Goal: Information Seeking & Learning: Learn about a topic

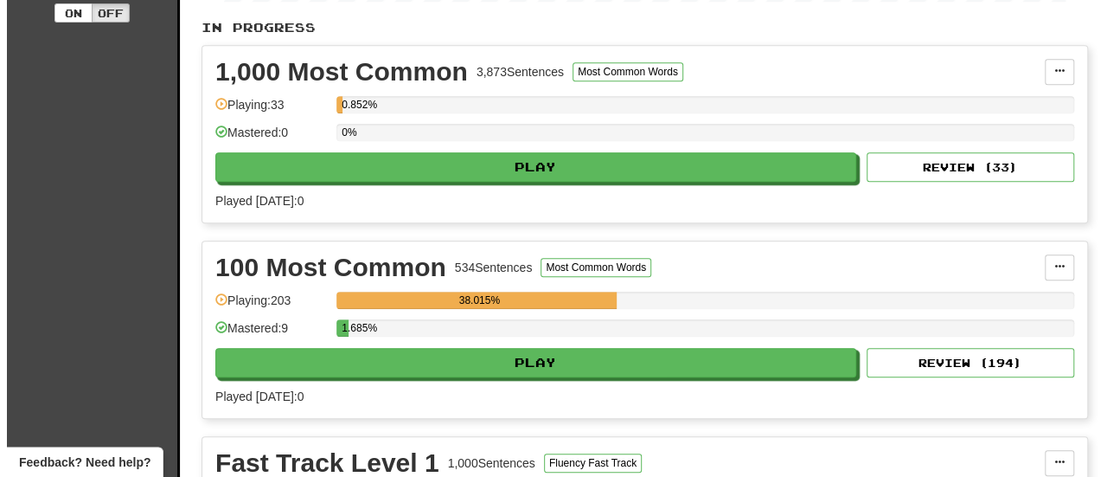
scroll to position [389, 0]
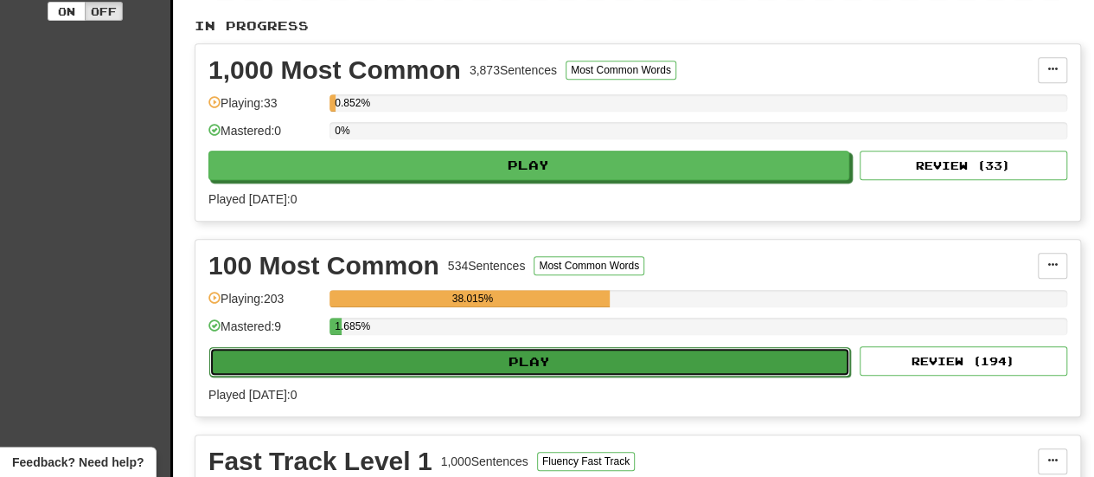
click at [611, 350] on button "Play" at bounding box center [529, 361] width 641 height 29
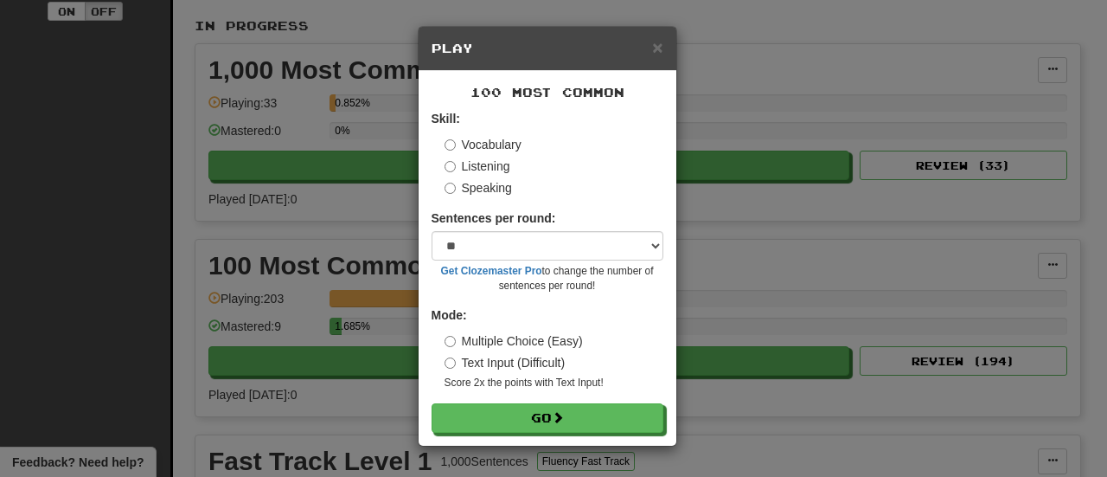
click at [651, 49] on h5 "Play" at bounding box center [548, 48] width 232 height 17
click at [659, 44] on span "×" at bounding box center [657, 47] width 10 height 20
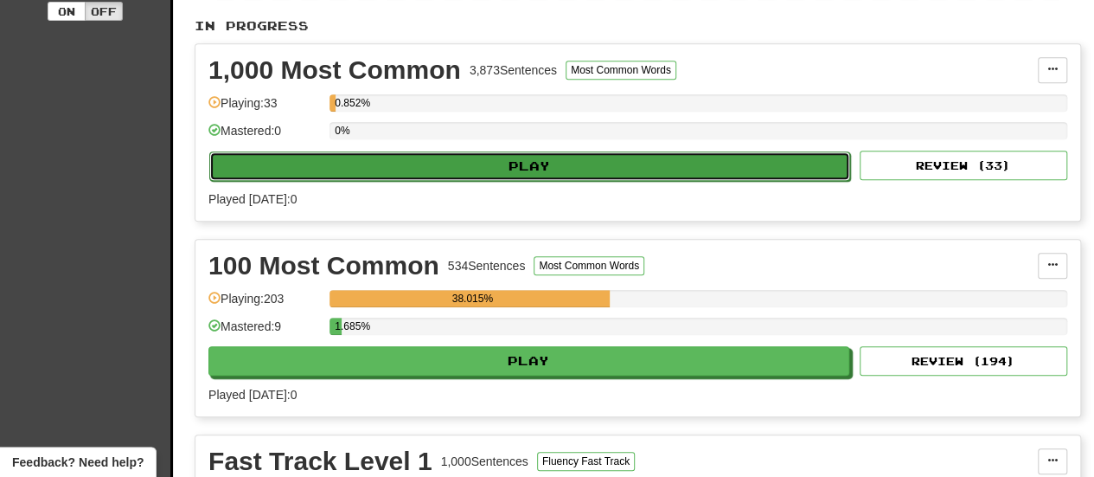
click at [589, 162] on button "Play" at bounding box center [529, 165] width 641 height 29
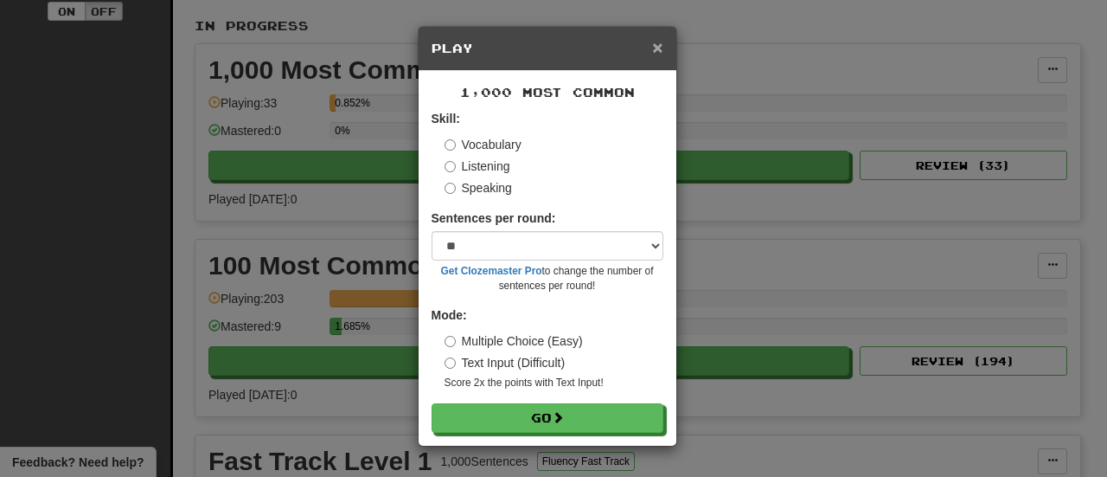
click at [653, 44] on span "×" at bounding box center [657, 47] width 10 height 20
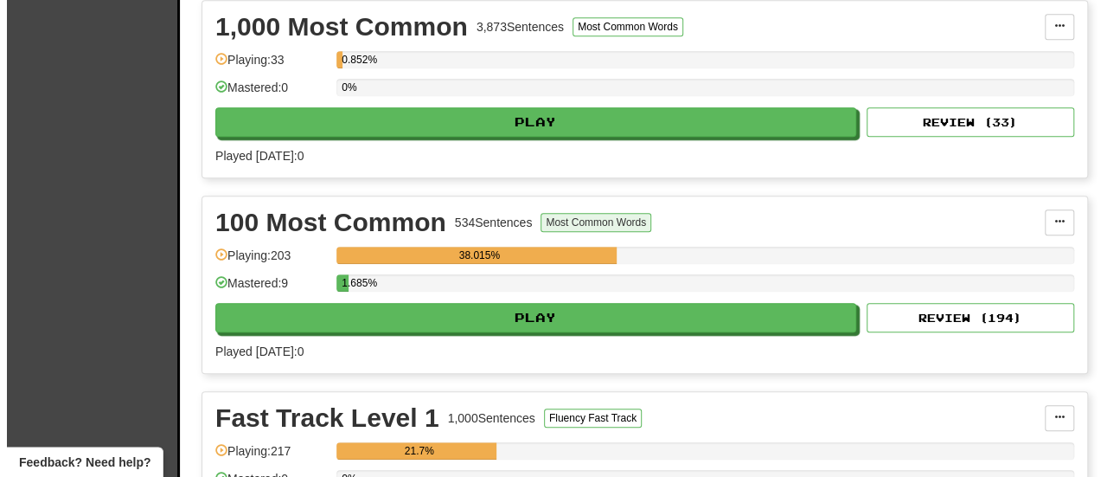
scroll to position [432, 0]
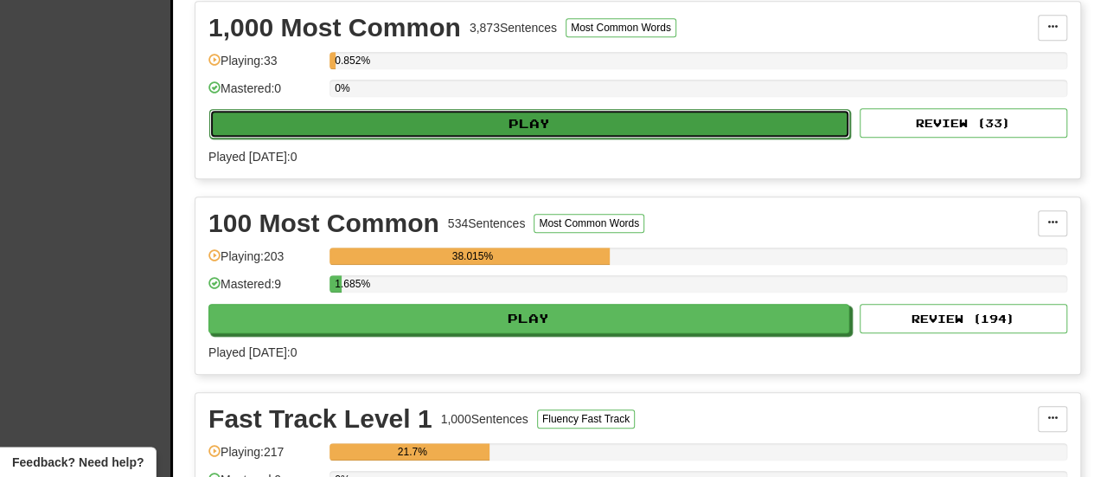
click at [524, 129] on button "Play" at bounding box center [529, 123] width 641 height 29
select select "**"
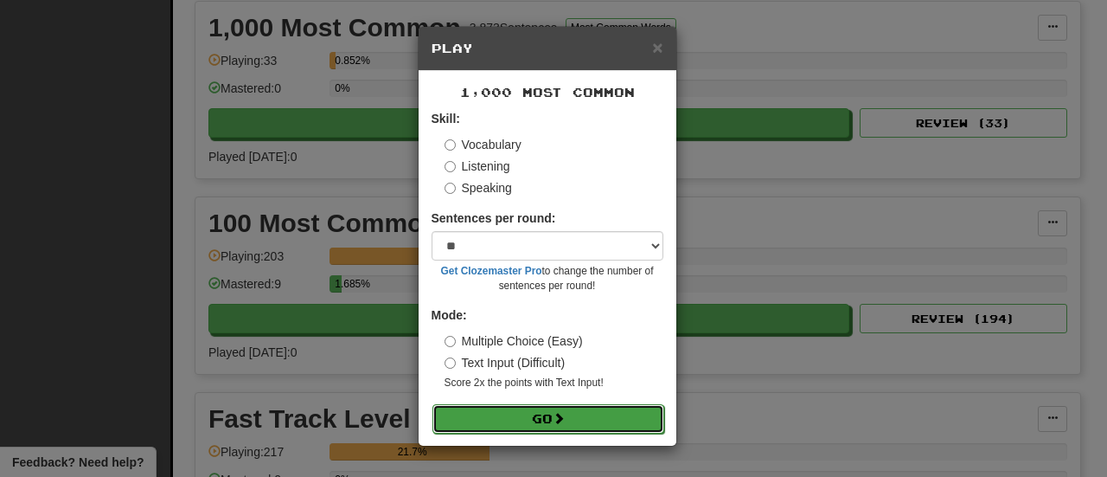
click at [581, 416] on button "Go" at bounding box center [549, 418] width 232 height 29
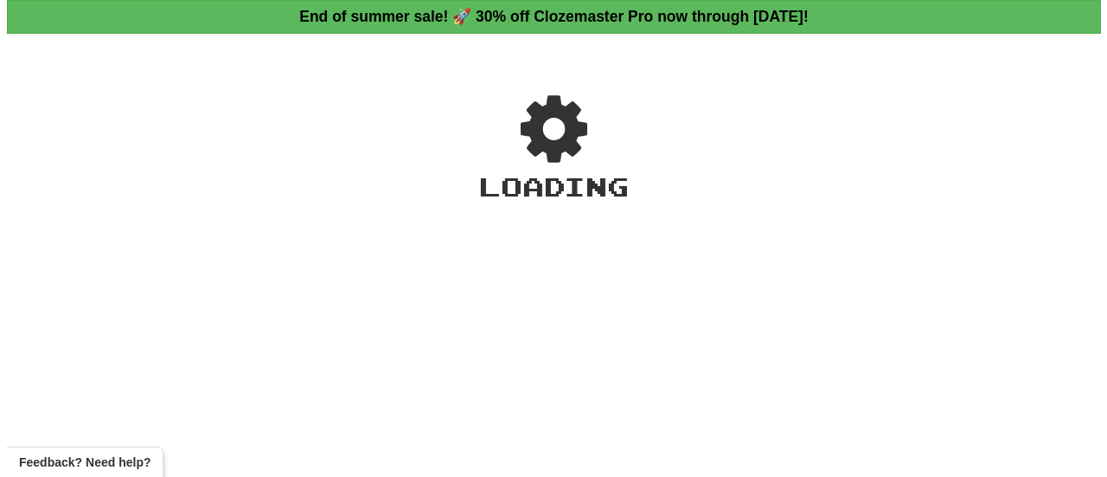
scroll to position [432, 0]
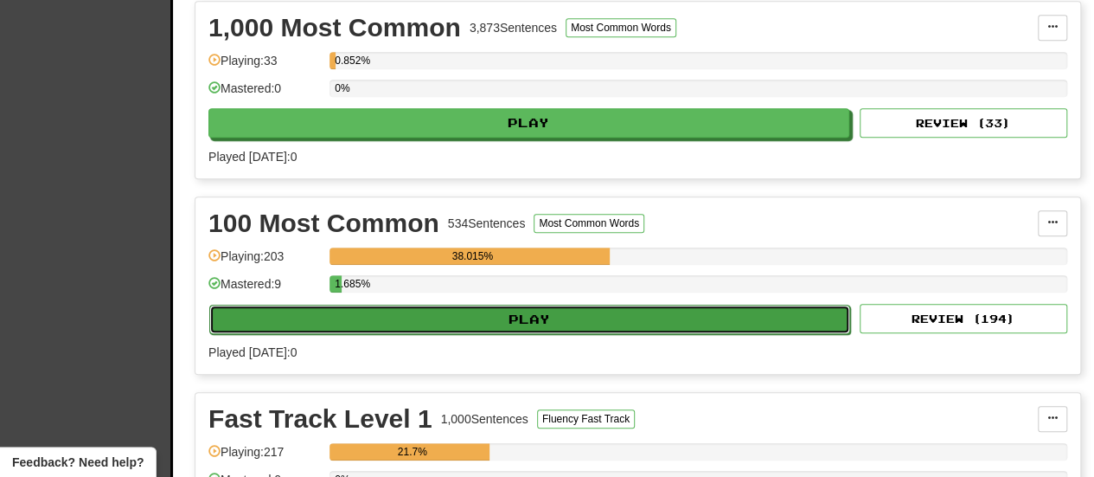
click at [387, 305] on button "Play" at bounding box center [529, 319] width 641 height 29
select select "**"
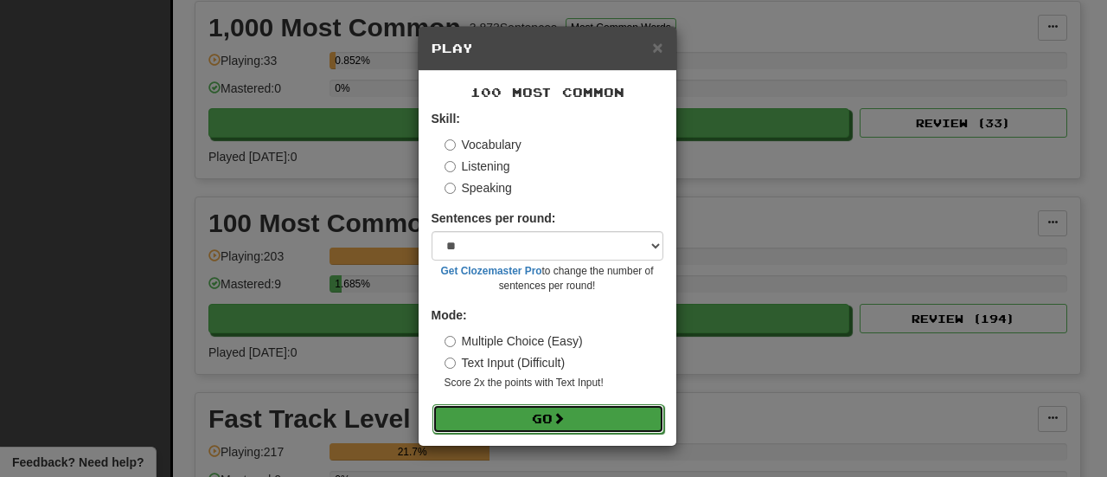
click at [582, 410] on button "Go" at bounding box center [549, 418] width 232 height 29
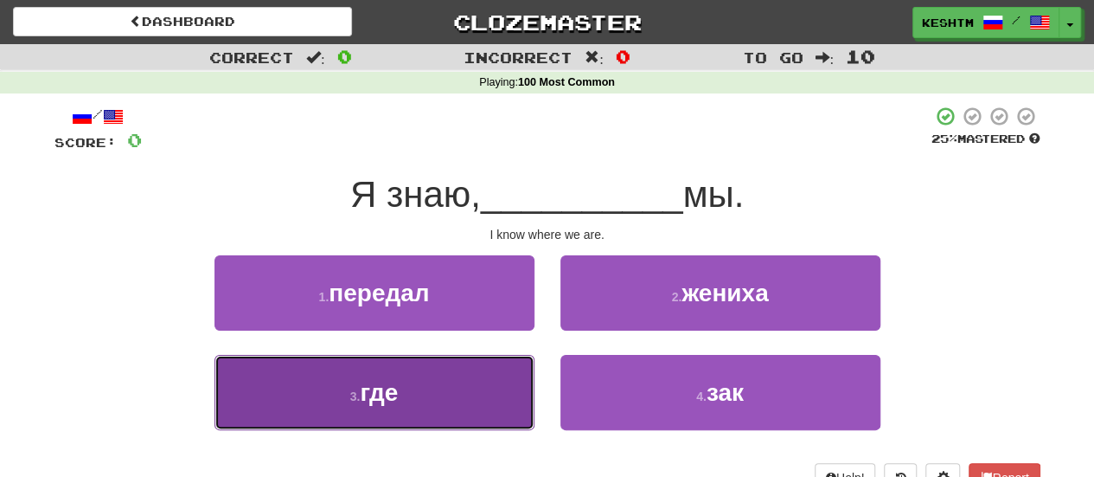
click at [519, 414] on button "3 . где" at bounding box center [375, 392] width 320 height 75
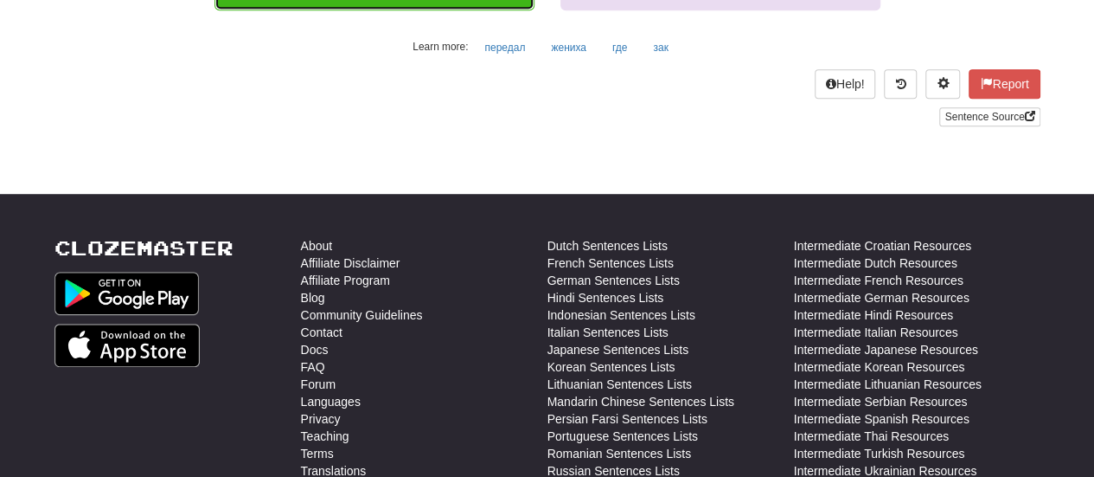
scroll to position [89, 0]
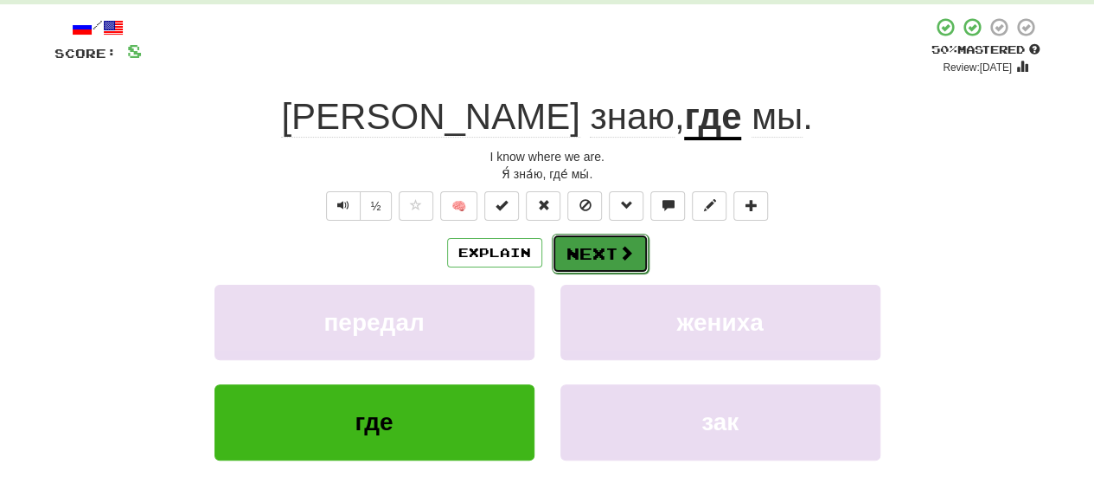
click at [619, 259] on span at bounding box center [627, 253] width 16 height 16
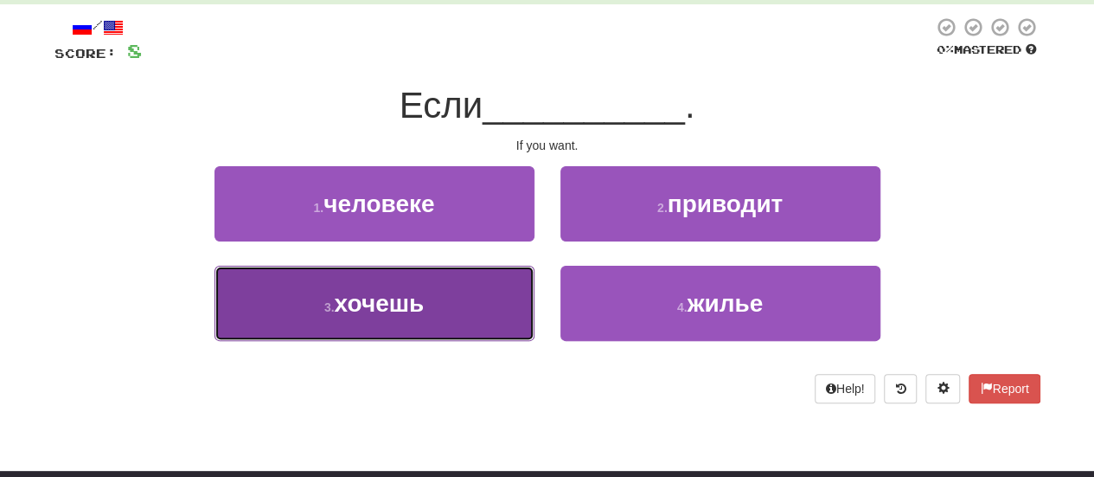
click at [433, 297] on button "3 . хочешь" at bounding box center [375, 303] width 320 height 75
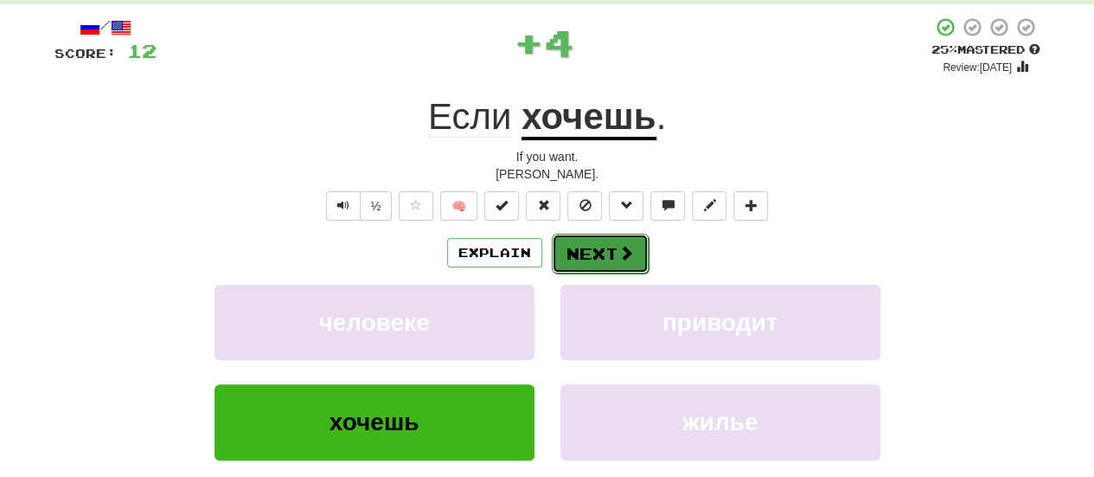
click at [623, 248] on span at bounding box center [627, 253] width 16 height 16
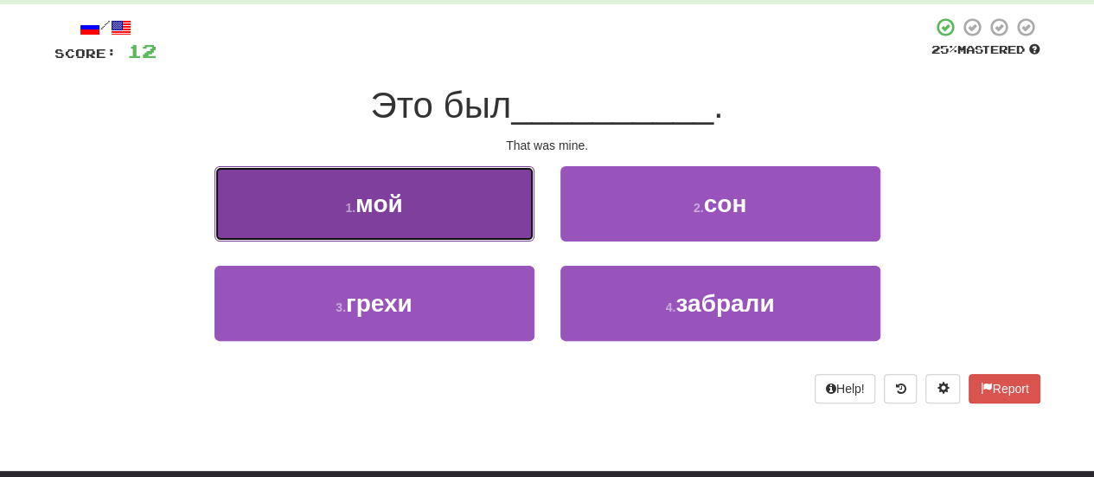
click at [503, 221] on button "1 . мой" at bounding box center [375, 203] width 320 height 75
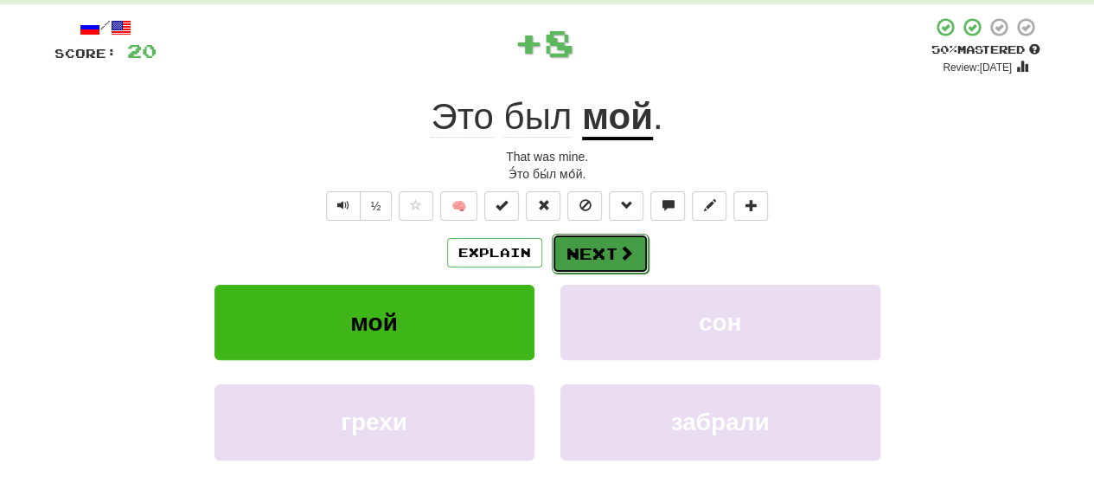
click at [599, 241] on button "Next" at bounding box center [600, 254] width 97 height 40
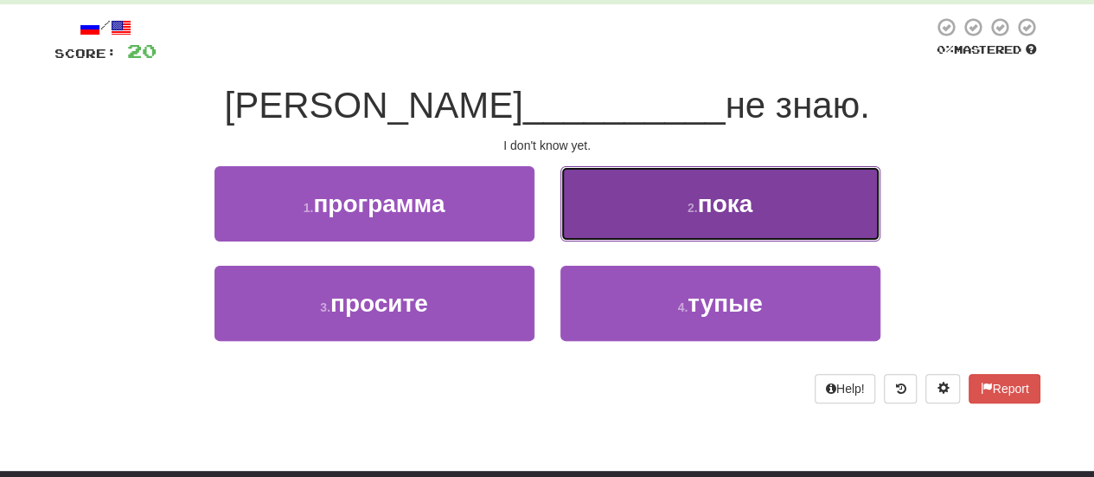
click at [746, 208] on span "пока" at bounding box center [725, 203] width 55 height 27
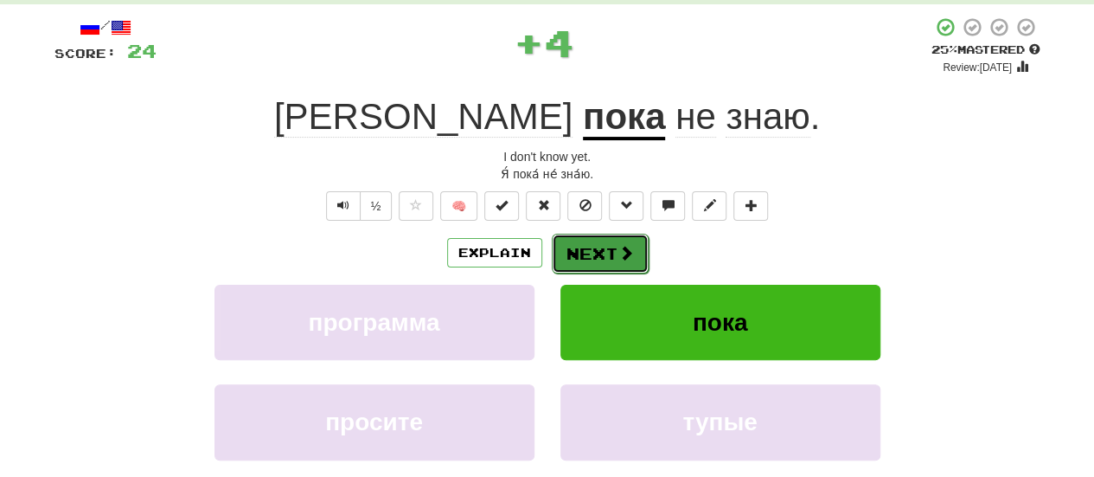
click at [600, 246] on button "Next" at bounding box center [600, 254] width 97 height 40
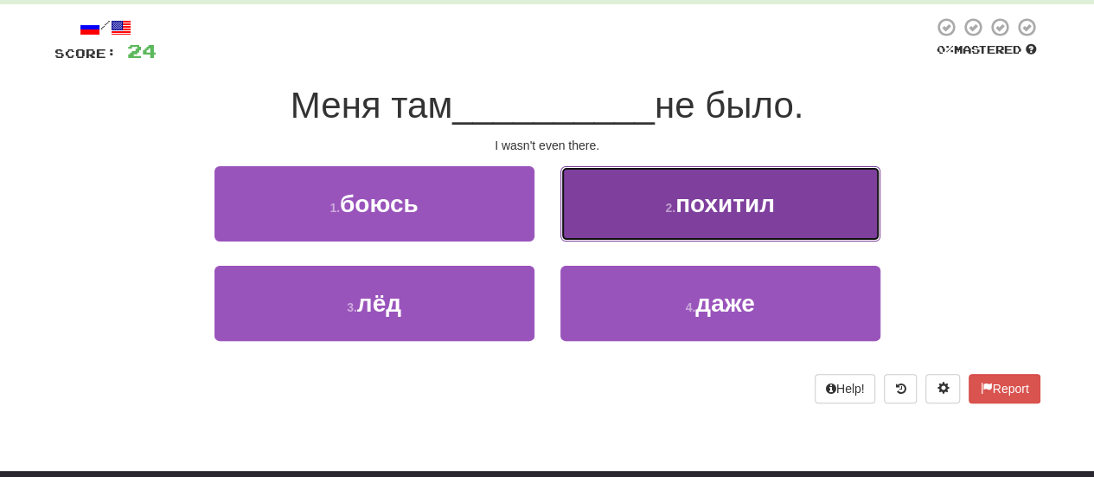
click at [654, 231] on button "2 . похитил" at bounding box center [721, 203] width 320 height 75
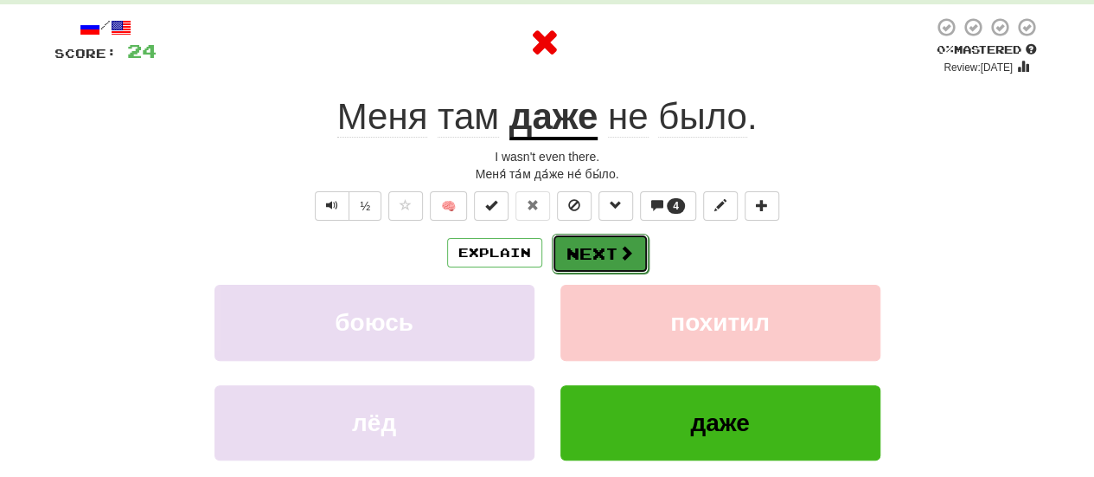
click at [632, 257] on button "Next" at bounding box center [600, 254] width 97 height 40
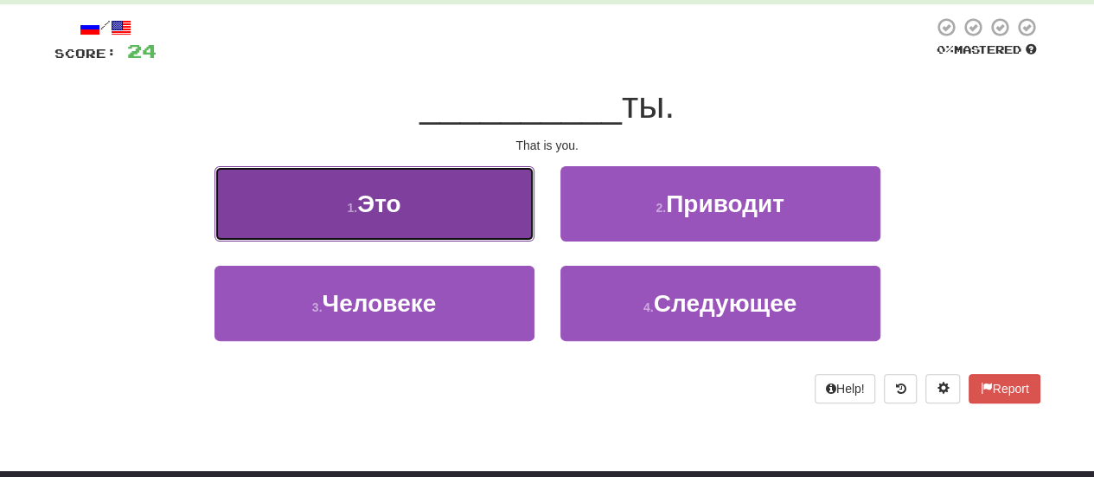
click at [466, 195] on button "1 . Это" at bounding box center [375, 203] width 320 height 75
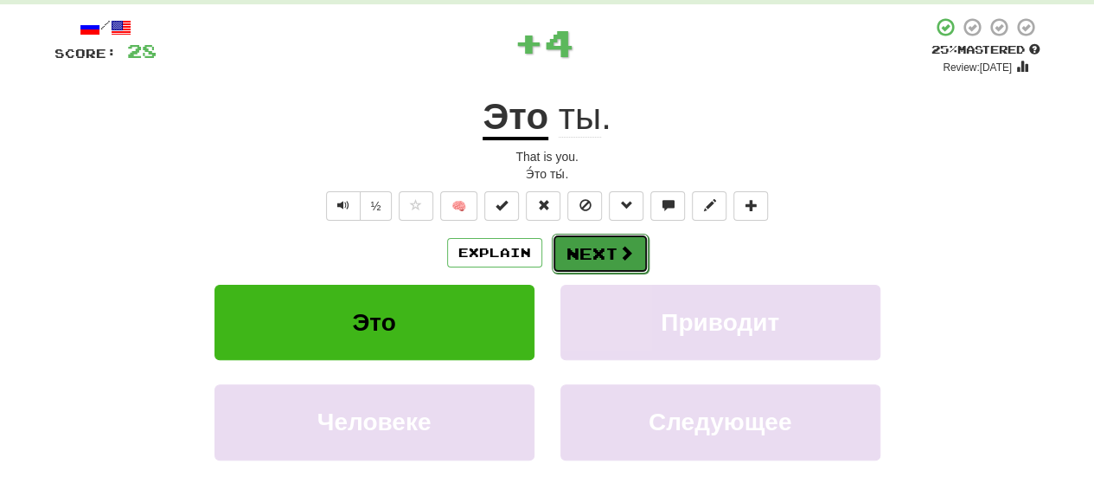
click at [574, 253] on button "Next" at bounding box center [600, 254] width 97 height 40
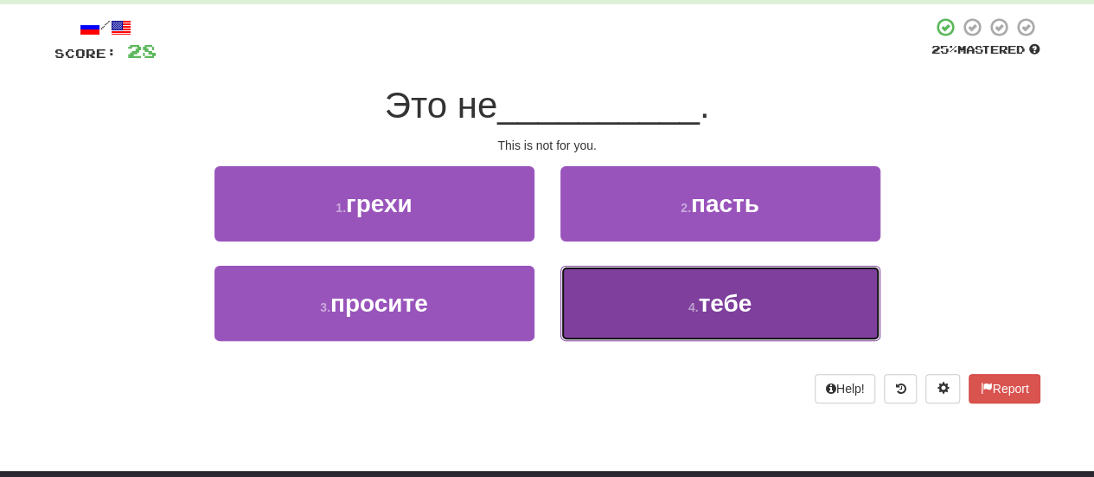
click at [694, 318] on button "4 . тебе" at bounding box center [721, 303] width 320 height 75
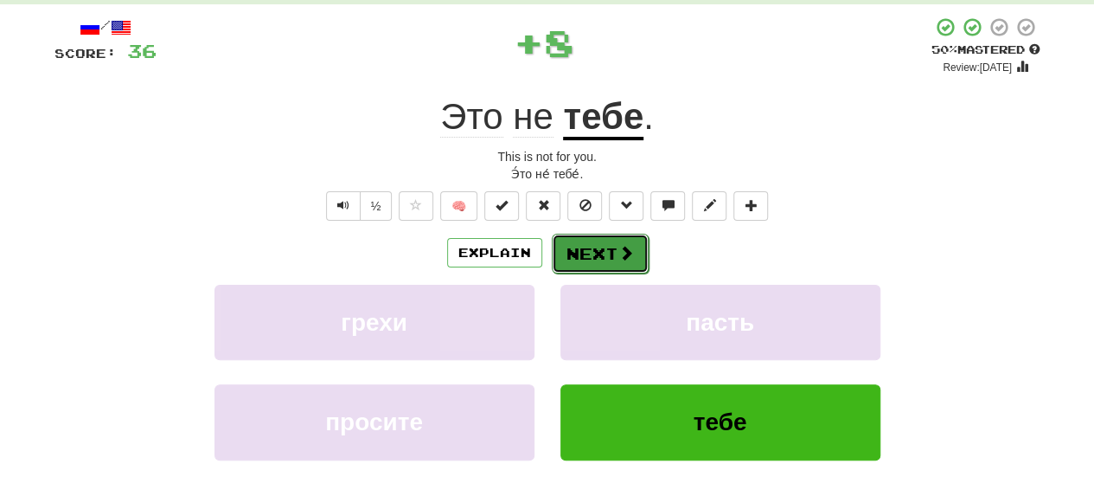
click at [612, 247] on button "Next" at bounding box center [600, 254] width 97 height 40
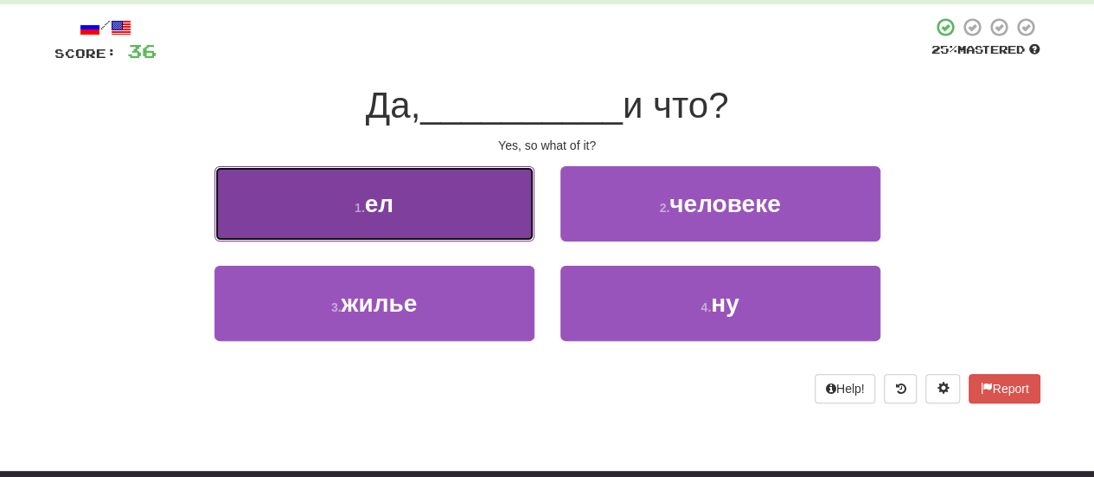
click at [450, 176] on button "1 . ел" at bounding box center [375, 203] width 320 height 75
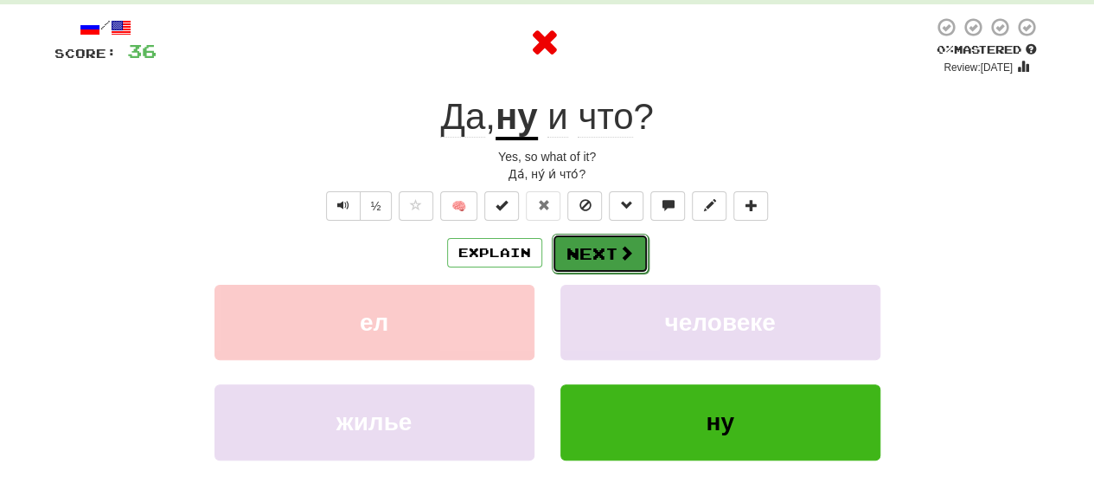
click at [610, 241] on button "Next" at bounding box center [600, 254] width 97 height 40
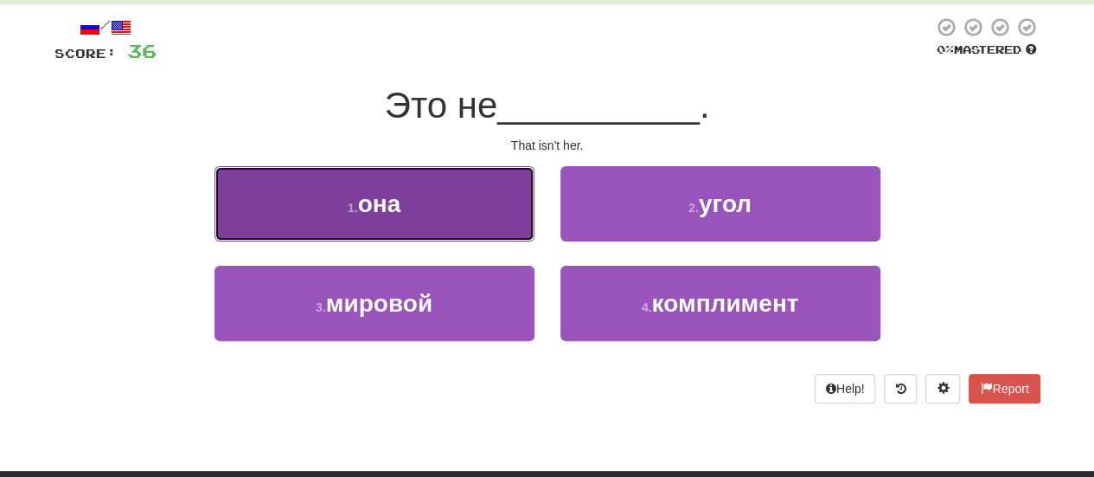
click at [499, 221] on button "1 . она" at bounding box center [375, 203] width 320 height 75
